Goal: Use online tool/utility

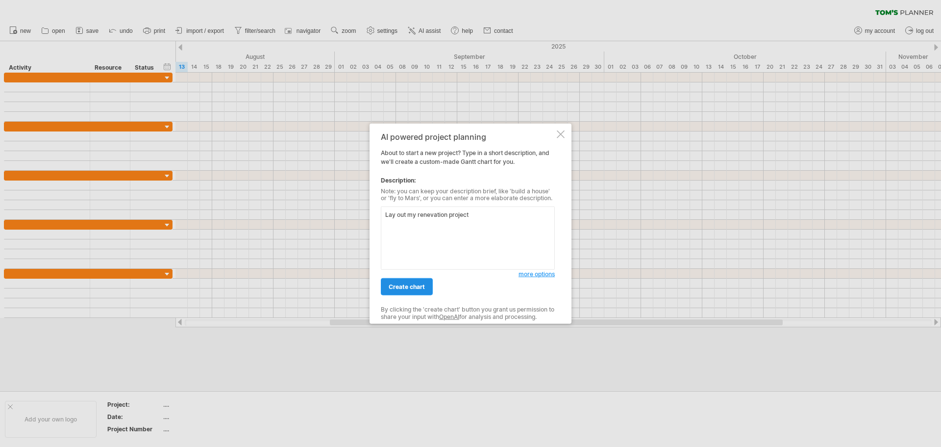
type textarea "Lay out my renevation project"
click at [403, 289] on span "create chart" at bounding box center [407, 286] width 36 height 7
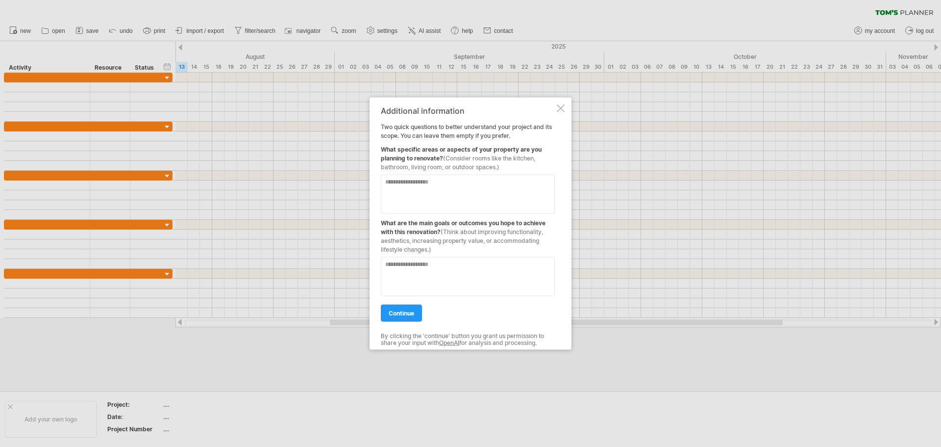
click at [440, 186] on textarea at bounding box center [468, 193] width 174 height 39
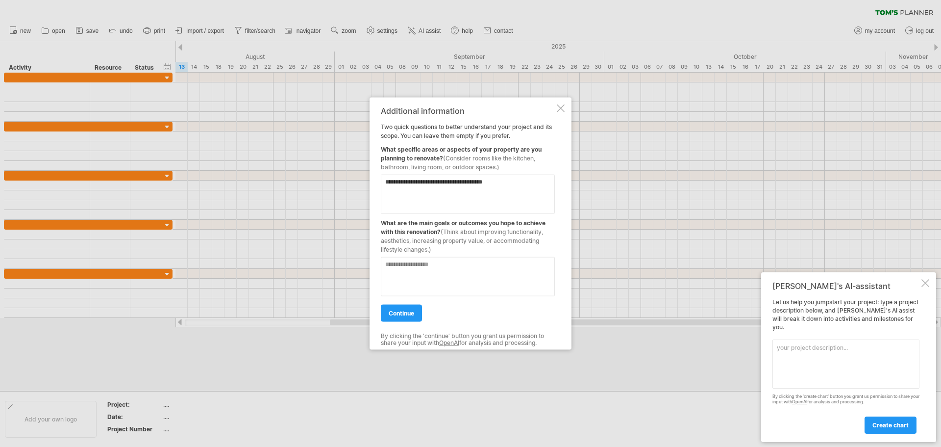
type textarea "**********"
click at [451, 267] on textarea at bounding box center [468, 275] width 174 height 39
type textarea "**********"
click at [403, 310] on span "continue" at bounding box center [401, 312] width 25 height 7
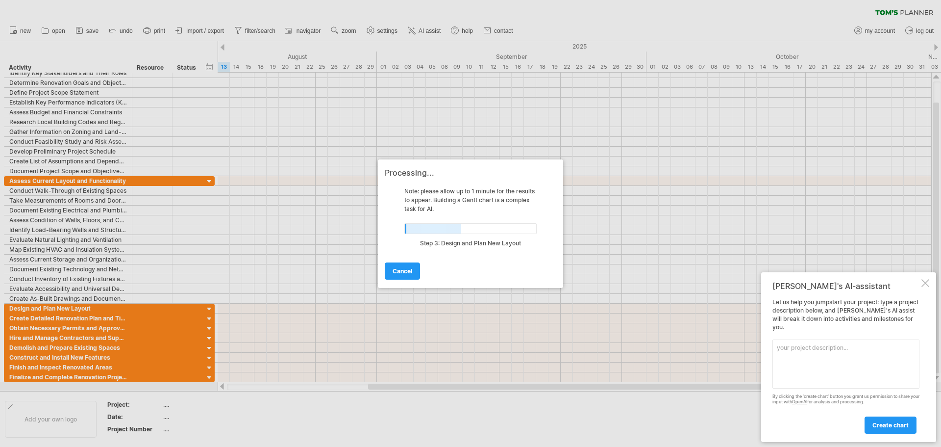
click at [928, 287] on div at bounding box center [925, 283] width 8 height 8
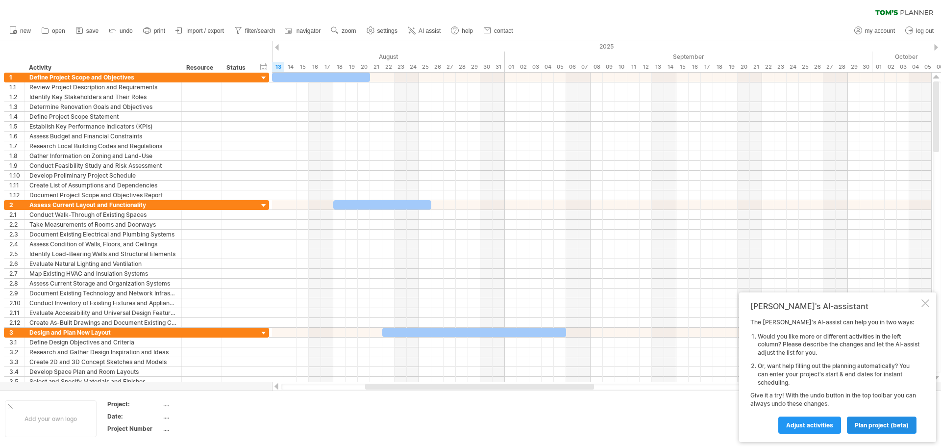
click at [883, 424] on span "plan project (beta)" at bounding box center [882, 424] width 54 height 7
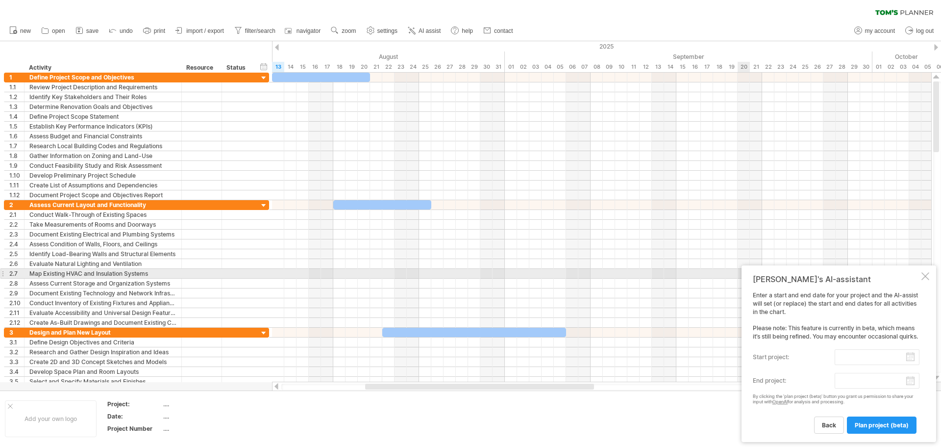
click at [926, 273] on div "[PERSON_NAME]'s AI-assistant Enter a start and end date for your project and th…" at bounding box center [839, 353] width 195 height 176
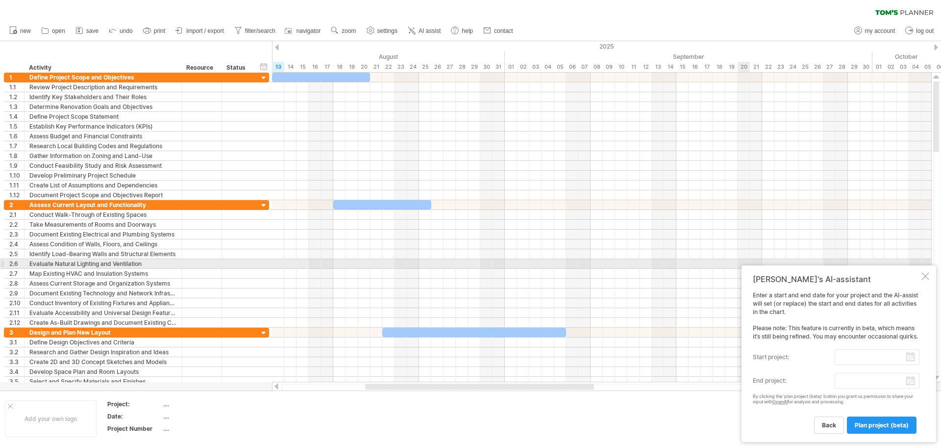
click at [927, 272] on div at bounding box center [925, 276] width 8 height 8
